Goal: Task Accomplishment & Management: Use online tool/utility

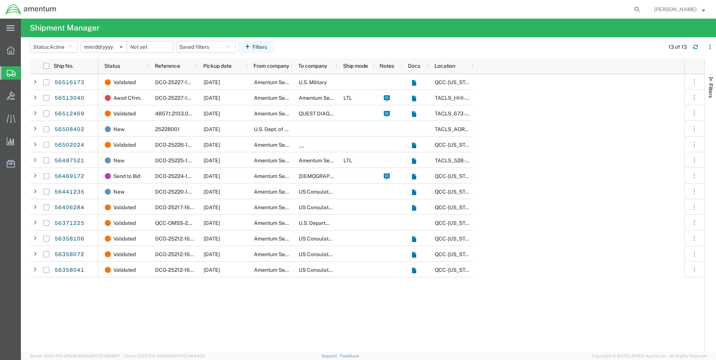
click at [0, 0] on span "Shipment Manager" at bounding box center [0, 0] width 0 height 0
click at [13, 70] on icon at bounding box center [11, 73] width 9 height 7
click at [26, 74] on span "Shipments" at bounding box center [24, 73] width 6 height 15
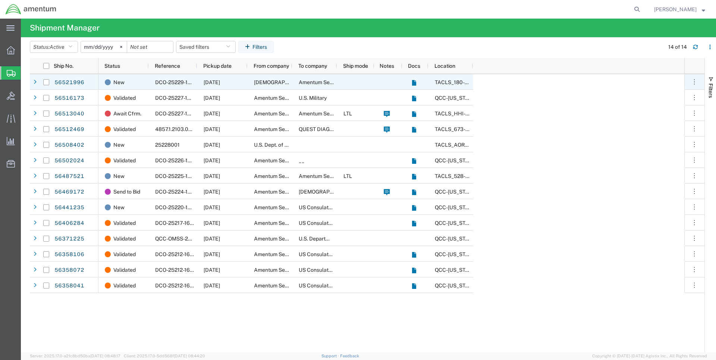
click at [283, 82] on div "[DEMOGRAPHIC_DATA] Army" at bounding box center [269, 82] width 45 height 16
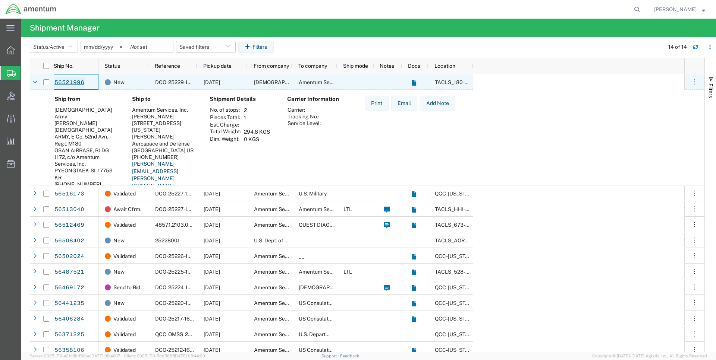
click at [76, 81] on link "56521996" at bounding box center [69, 83] width 31 height 12
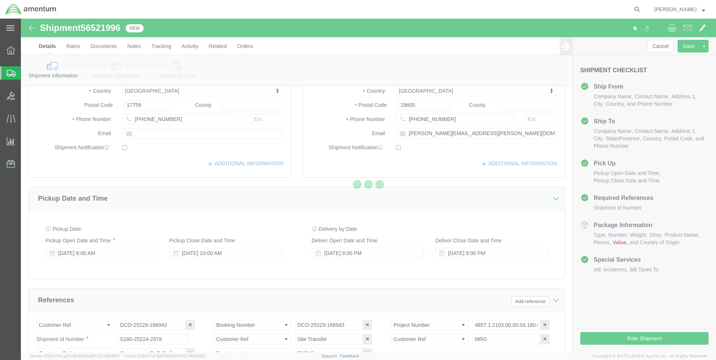
select select "42679"
select select "42676"
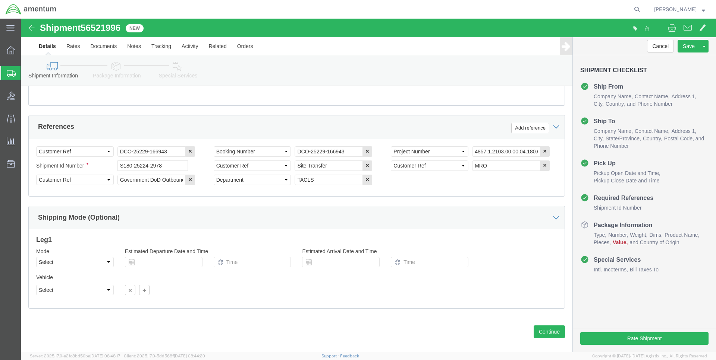
scroll to position [334, 0]
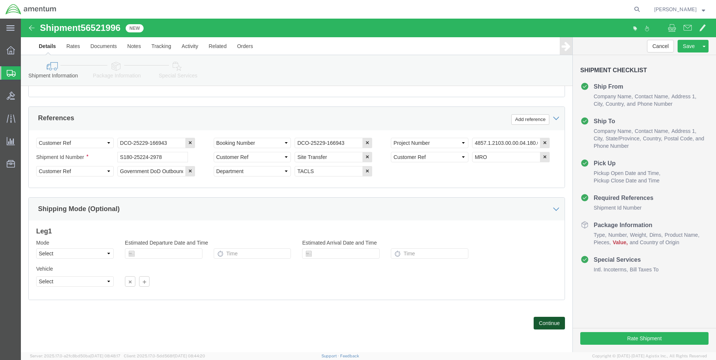
click button "Continue"
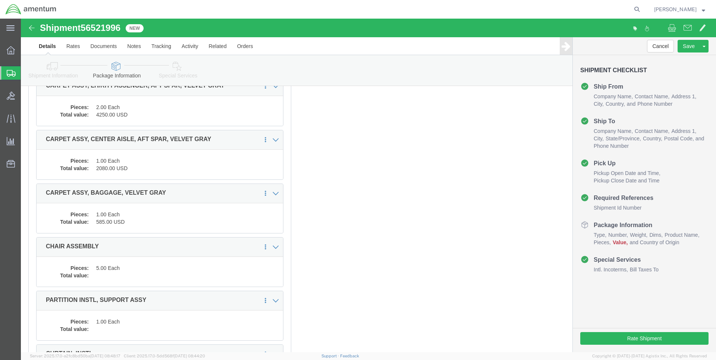
scroll to position [196, 0]
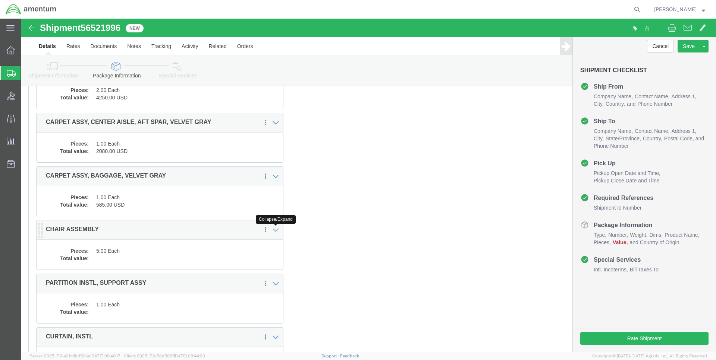
click div "Package Content # 1 1 x Crate(s) Package Type Select BCK Boxes Bale(s) Basket(s…"
click icon
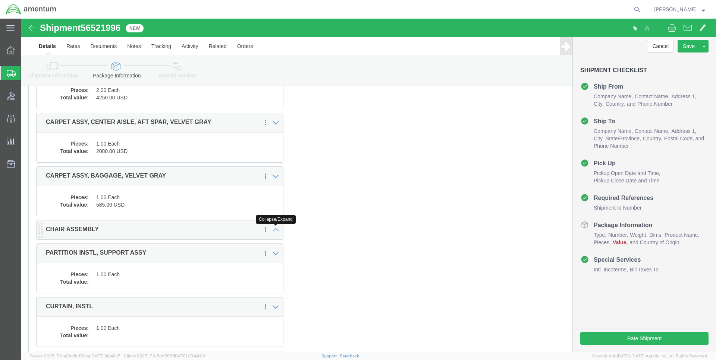
click icon
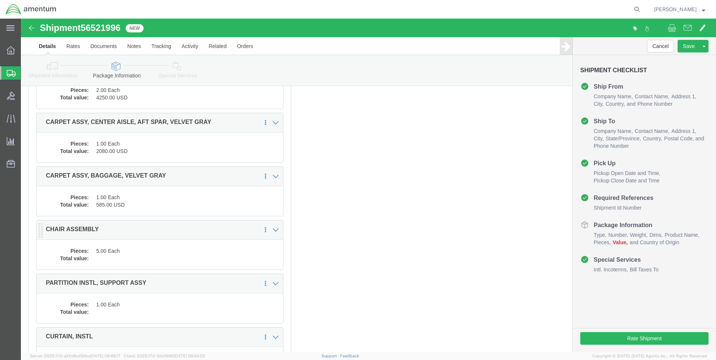
click dl "Pieces: 5.00 Each Total value:"
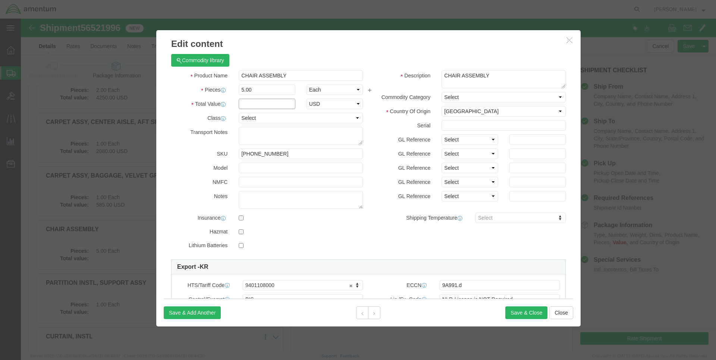
click input "text"
type input "2500"
click h3 "Edit content"
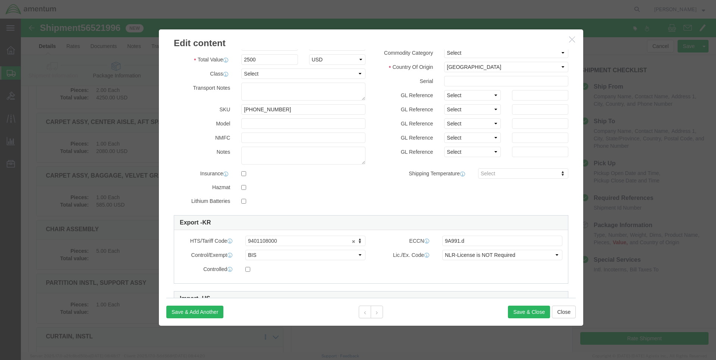
scroll to position [107, 0]
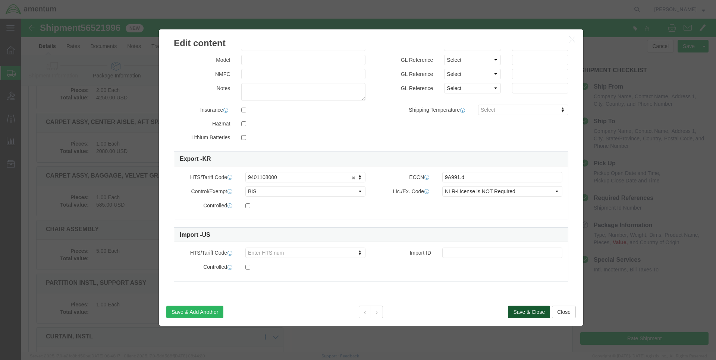
click button "Save & Close"
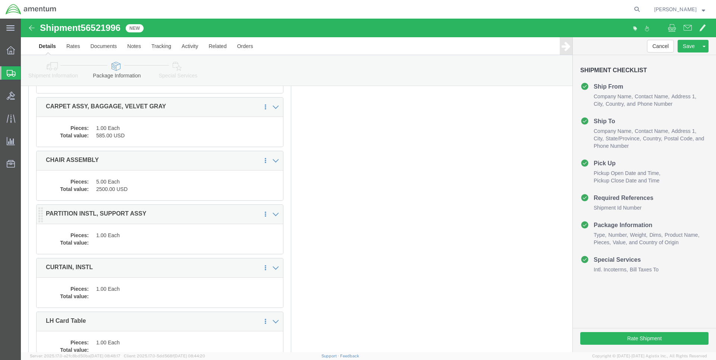
scroll to position [272, 0]
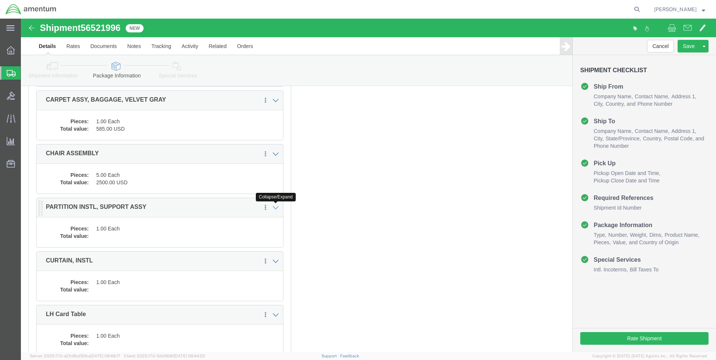
click icon
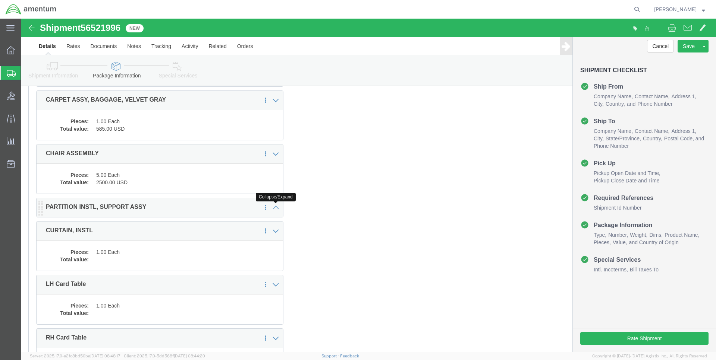
click icon
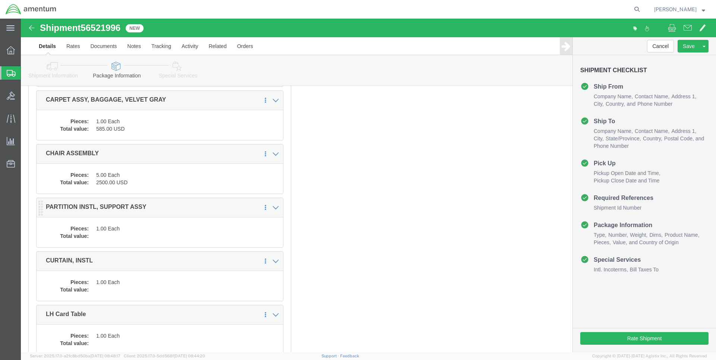
click dd "1.00 Each"
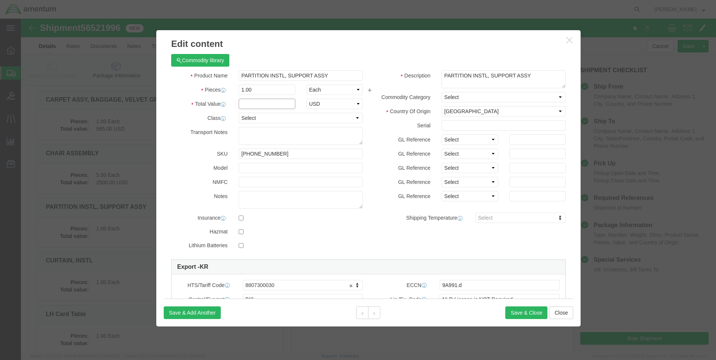
click input "text"
type input "1000"
click button "Save & Close"
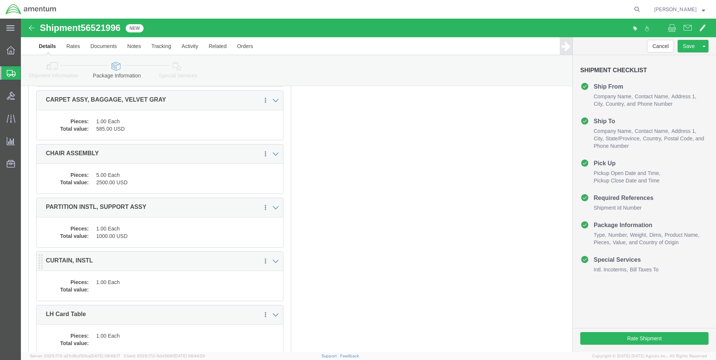
click dd
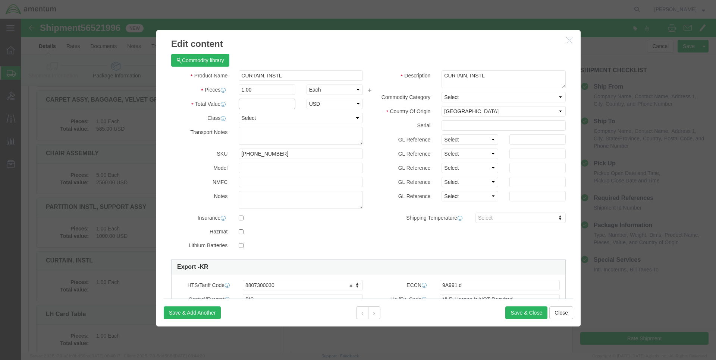
click input "text"
type input "1000"
click button "Save & Close"
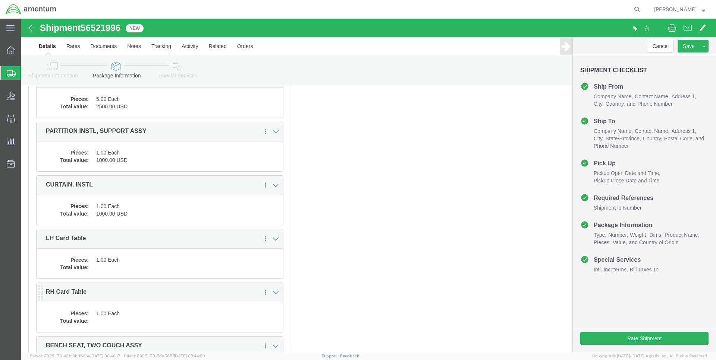
scroll to position [387, 0]
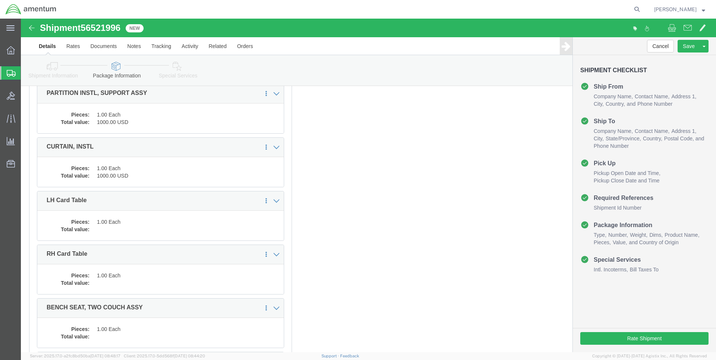
click div "Package Content # 1 1 x Crate(s) Package Type Select BCK Boxes Bale(s) Basket(s…"
click div "Pieces: 1.00 Each Total value:"
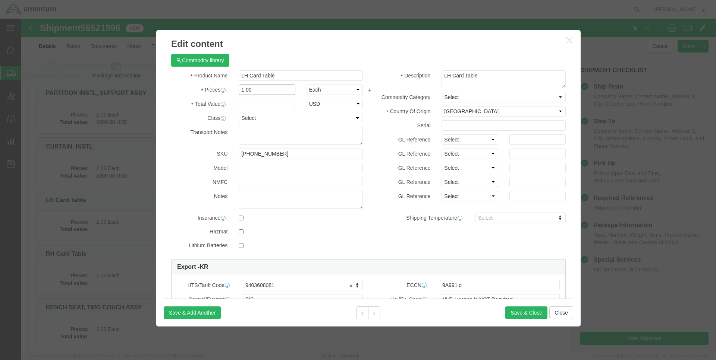
click input "1.00"
click input "text"
type input "1000"
click button "Save & Close"
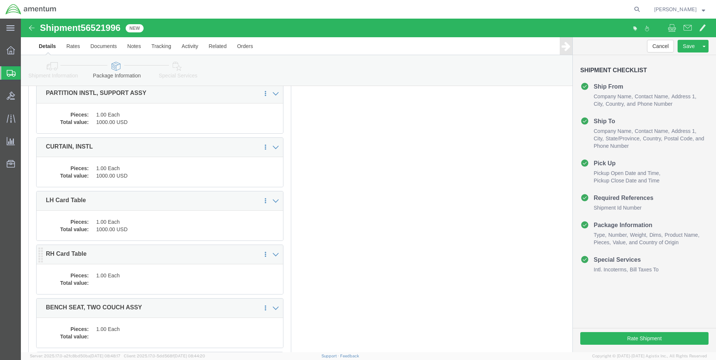
click div "Package Content # 1 1 x Crate(s) Package Type Select BCK Boxes Bale(s) Basket(s…"
click dt "Pieces:"
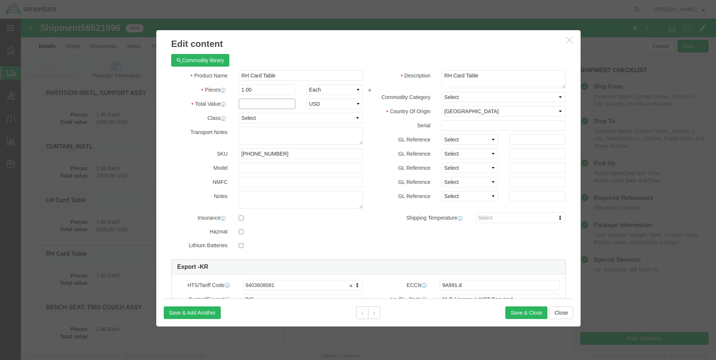
click input "text"
type input "1000"
click button "Save & Close"
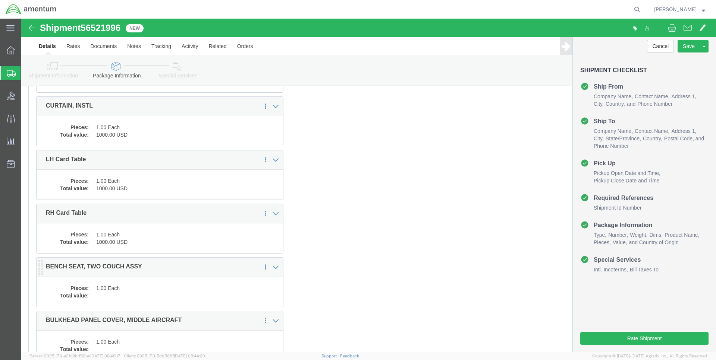
scroll to position [463, 0]
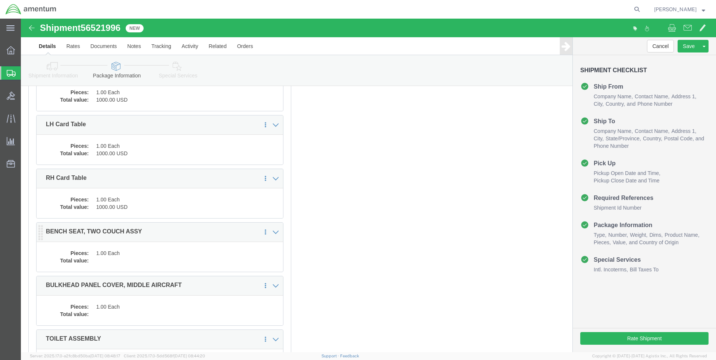
click div "Package Content # 1 1 x Crate(s) Package Type Select BCK Boxes Bale(s) Basket(s…"
click dl "Pieces: 1.00 Each Total value: 1000.00 USD"
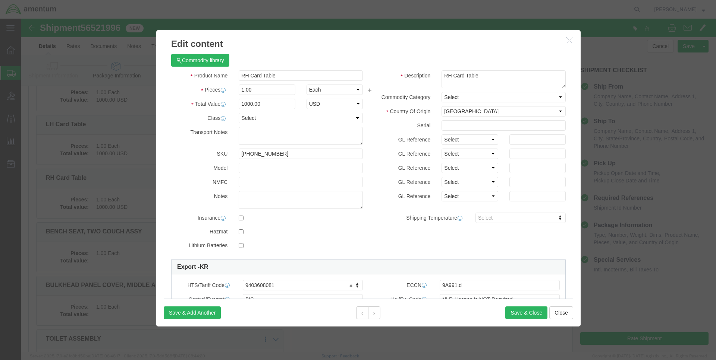
click button "button"
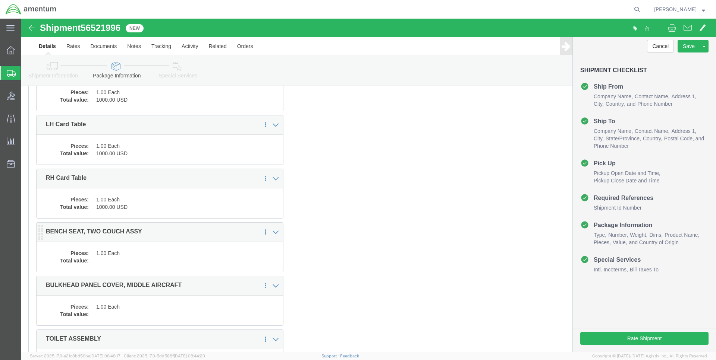
click div "Package Content # 1 1 x Crate(s) Package Type Select BCK Boxes Bale(s) Basket(s…"
click dd
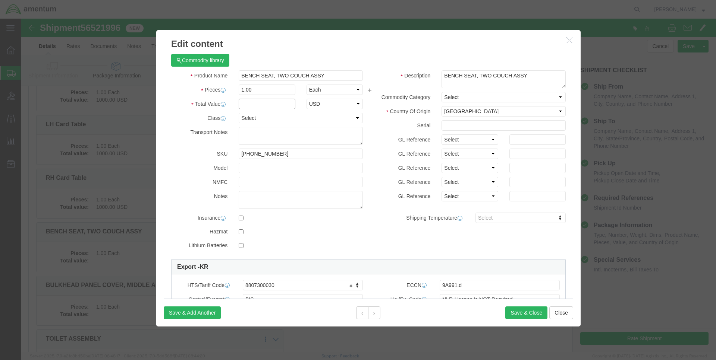
click input "text"
drag, startPoint x: 234, startPoint y: 87, endPoint x: 217, endPoint y: 86, distance: 17.5
click input "3500"
type input "5000"
click button "Save & Close"
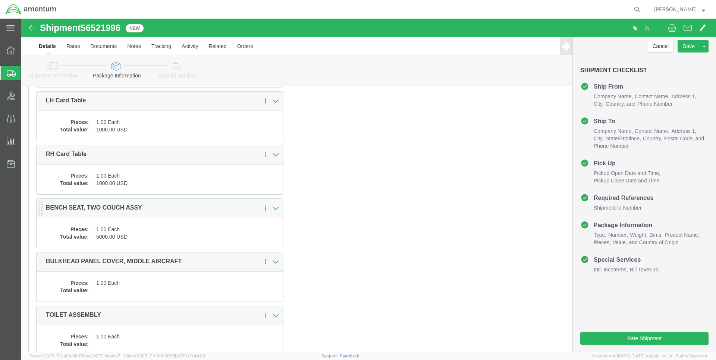
scroll to position [539, 0]
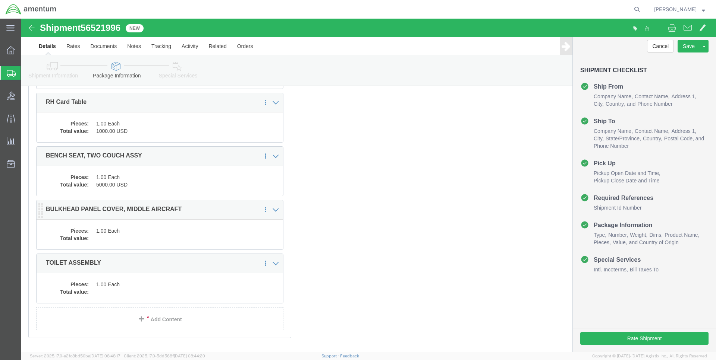
click dd
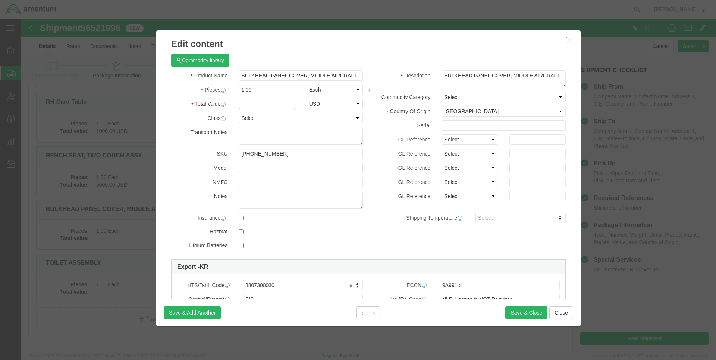
click input "text"
type input "1000"
click div "Commodity library Product Name BULKHEAD PANEL COVER, MIDDLE AIRCRAFT Pieces 1.0…"
drag, startPoint x: 491, startPoint y: 292, endPoint x: 451, endPoint y: 287, distance: 40.9
click button "Save & Close"
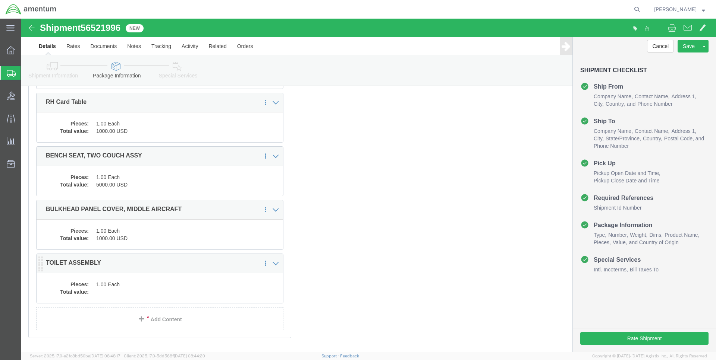
click dd
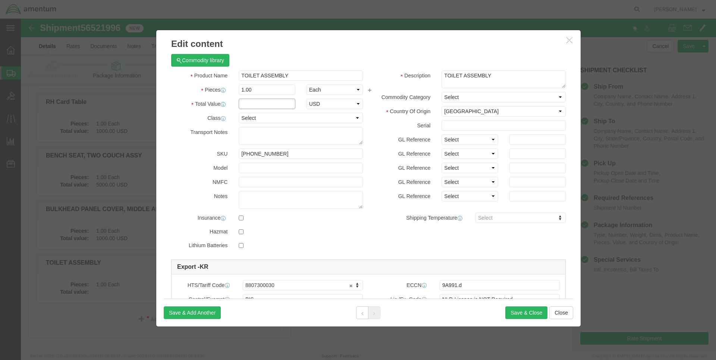
click input "text"
type input "1500"
click button "Save & Close"
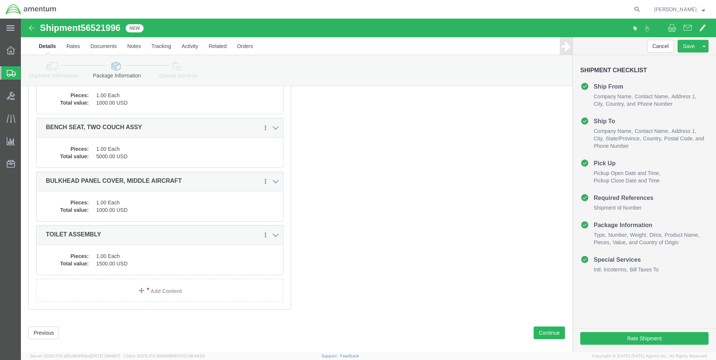
scroll to position [570, 0]
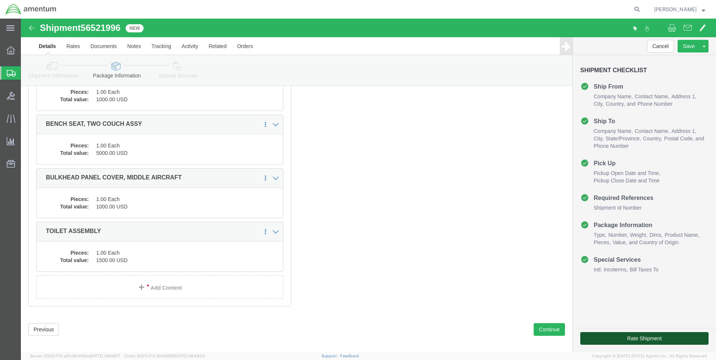
click button "Rate Shipment"
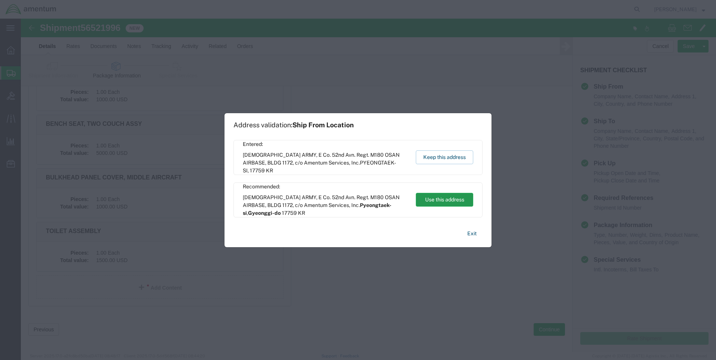
click at [435, 203] on button "Use this address" at bounding box center [444, 200] width 57 height 14
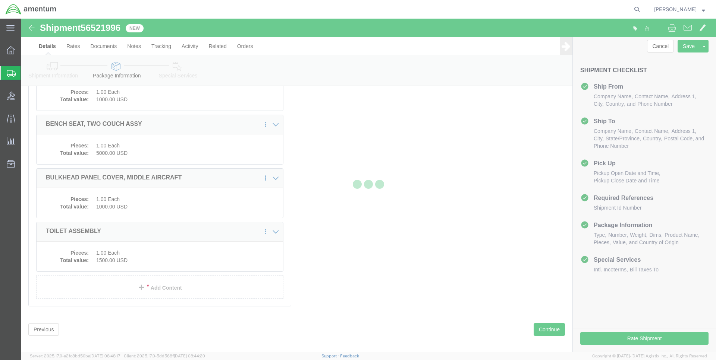
click div
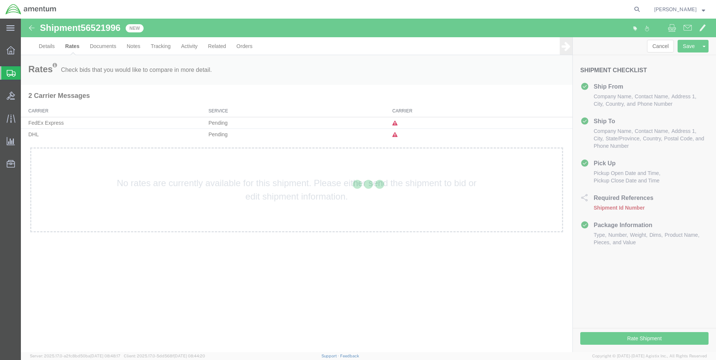
scroll to position [0, 0]
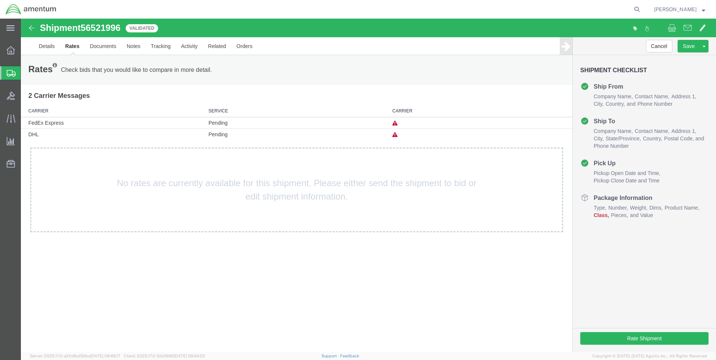
click at [621, 200] on h4 "Package Information" at bounding box center [616, 197] width 72 height 9
click at [609, 214] on span "Class" at bounding box center [600, 215] width 15 height 7
click at [631, 206] on ul "Type Number Weight Dims Product Name Class Pieces Value" at bounding box center [644, 211] width 128 height 15
click at [584, 197] on h4 "Package Information" at bounding box center [616, 197] width 72 height 9
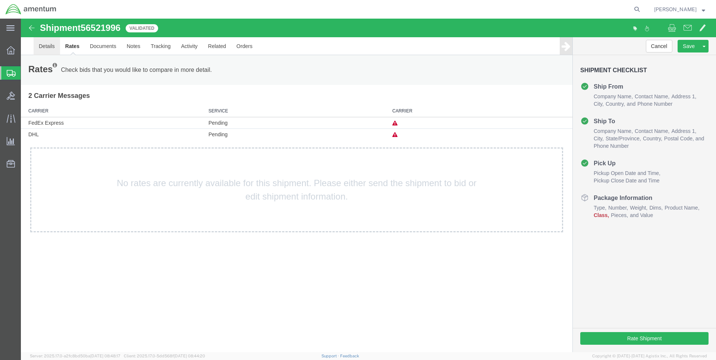
click at [46, 45] on link "Details" at bounding box center [47, 46] width 26 height 18
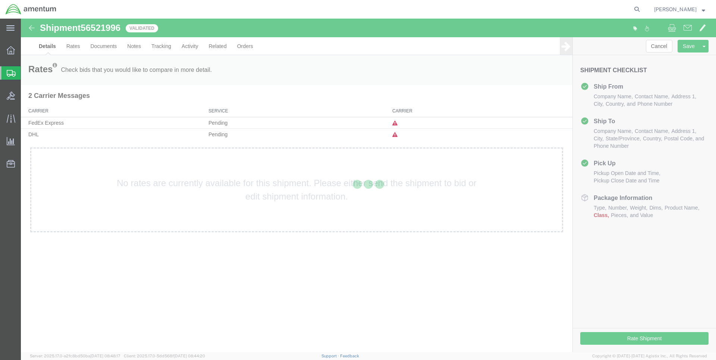
select select "42679"
select select "42676"
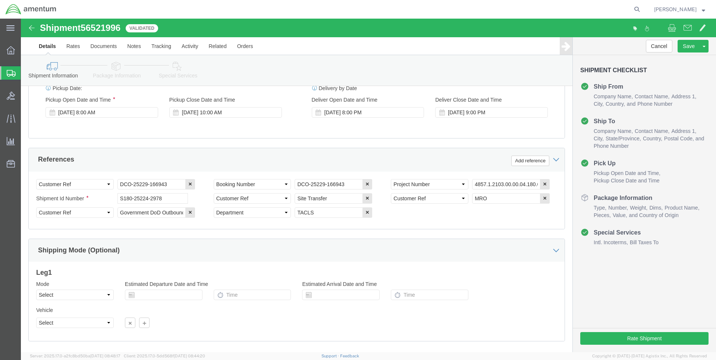
scroll to position [334, 0]
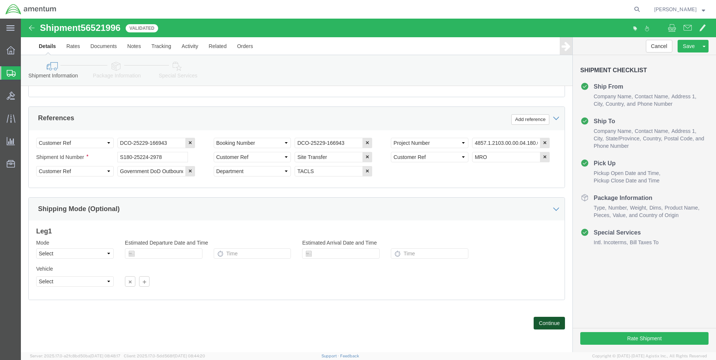
click button "Continue"
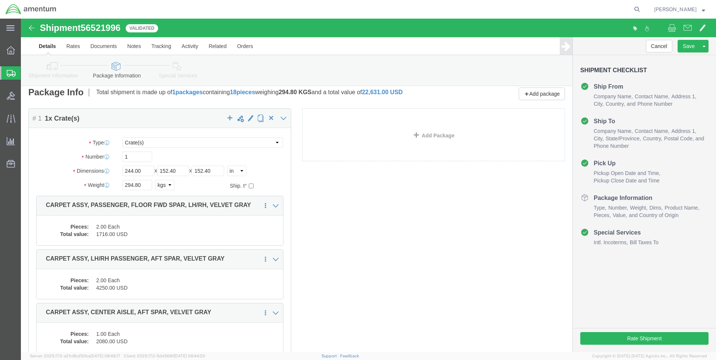
scroll to position [0, 0]
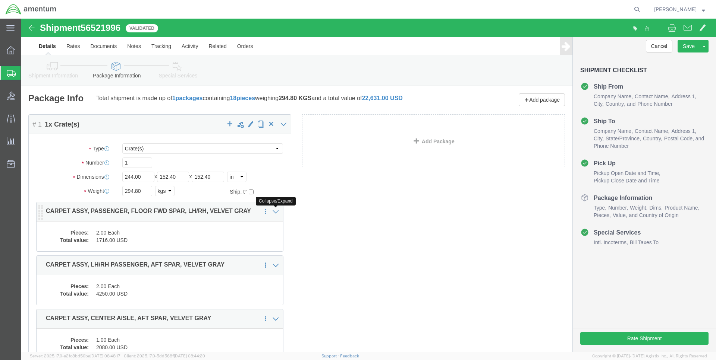
click icon
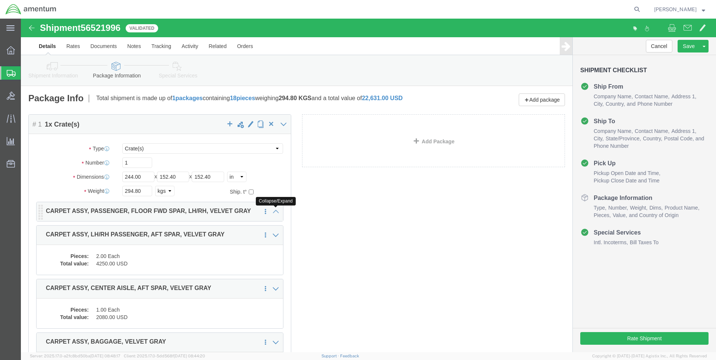
click icon
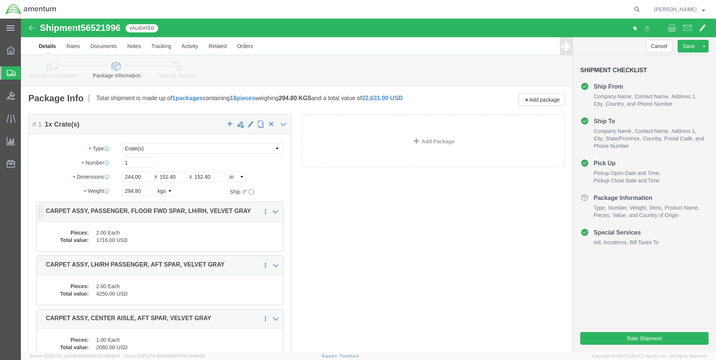
click div "Pieces: 2.00 Each Total value: 1716.00 USD"
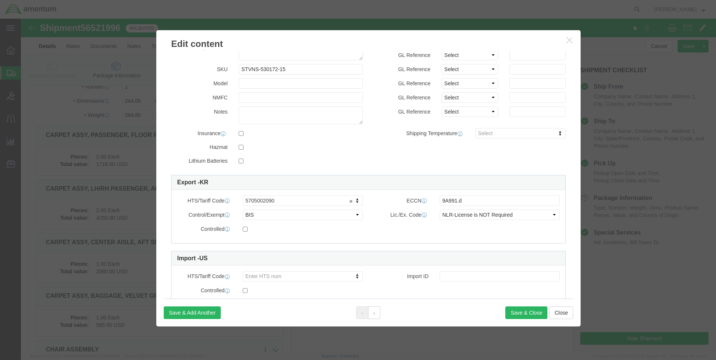
scroll to position [72, 0]
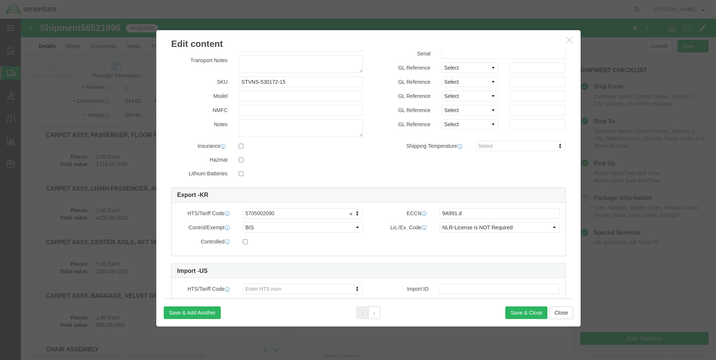
click icon "button"
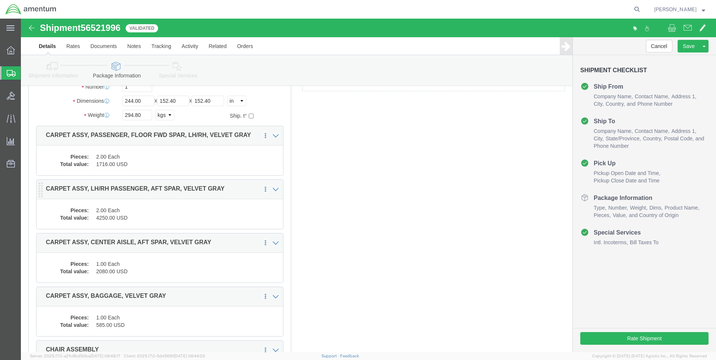
click div "Package Content # 1 1 x Crate(s) Package Type Select BCK Boxes Bale(s) Basket(s…"
click div "Pieces: 2.00 Each Total value: 4250.00 USD"
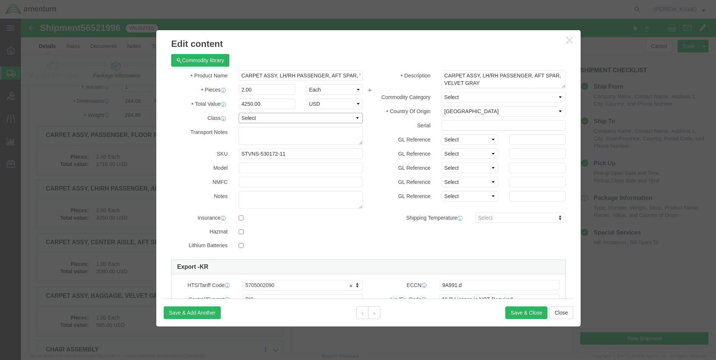
click select "Select 50 55 60 65 70 85 92.5 100 125 175 250 300 400"
click h3 "Edit content"
click icon "button"
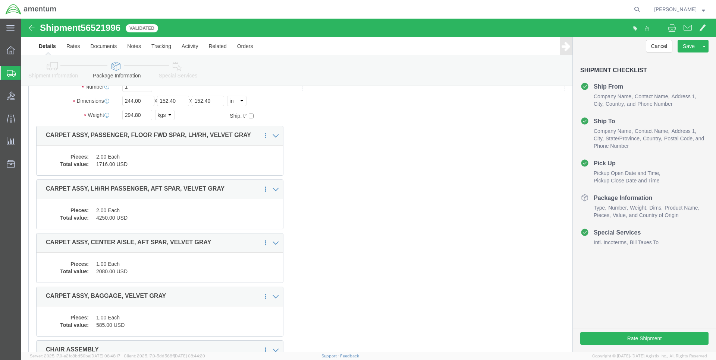
drag, startPoint x: 61, startPoint y: 8, endPoint x: 94, endPoint y: 11, distance: 33.0
click h1 "Shipment 56521996"
drag, startPoint x: 63, startPoint y: 9, endPoint x: 95, endPoint y: 10, distance: 32.1
click span "56521996"
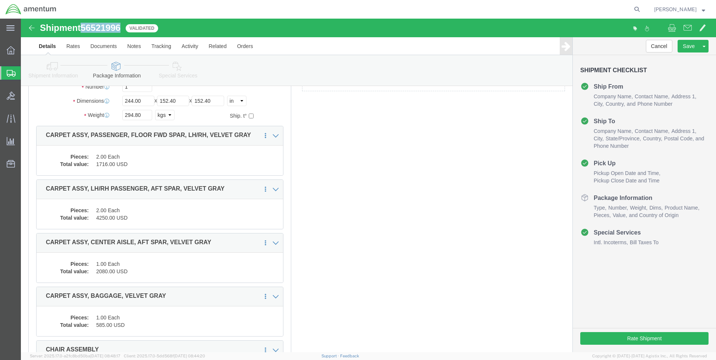
copy span "56521996"
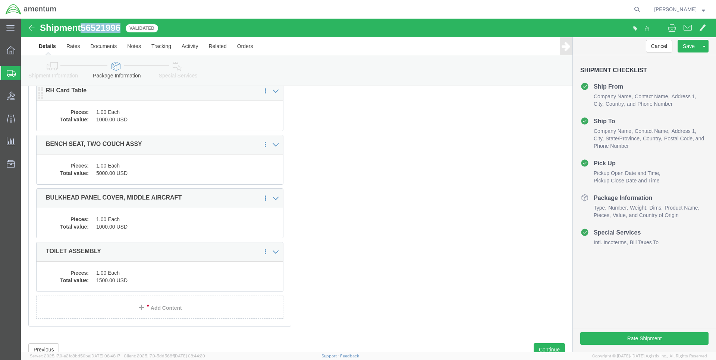
scroll to position [539, 0]
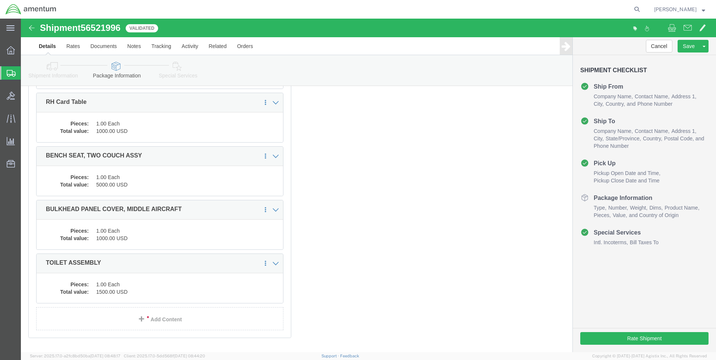
click div "Package Content # 1 1 x Crate(s) Package Type Select BCK Boxes Bale(s) Basket(s…"
click button "Rate Shipment"
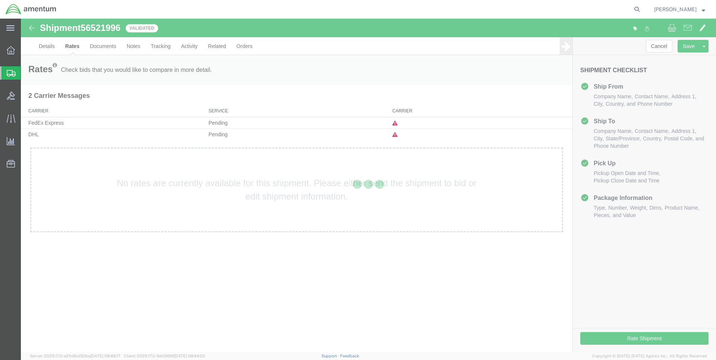
scroll to position [0, 0]
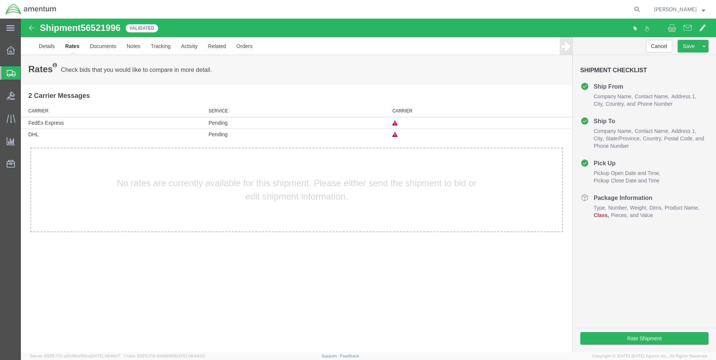
click at [394, 124] on icon at bounding box center [394, 123] width 5 height 5
click at [431, 288] on div "Shipment 56521996 Validated Details Rates Documents Notes Tracking Activity Rel…" at bounding box center [368, 186] width 695 height 334
click at [269, 72] on div "Rates Check bids that you would like to compare in more detail. Compare Filter" at bounding box center [182, 70] width 319 height 15
